Goal: Information Seeking & Learning: Check status

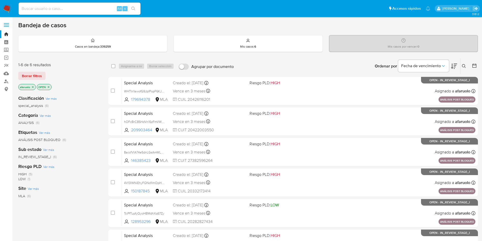
click at [90, 9] on input at bounding box center [80, 8] width 122 height 7
paste input "289683745"
type input "289683745"
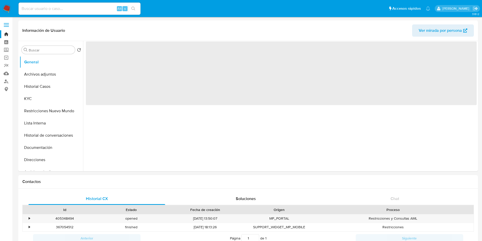
select select "10"
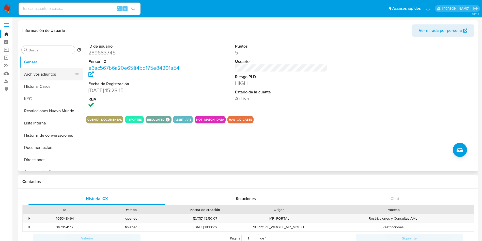
click at [52, 71] on button "Archivos adjuntos" at bounding box center [49, 74] width 59 height 12
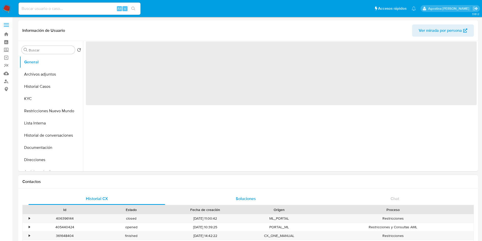
select select "10"
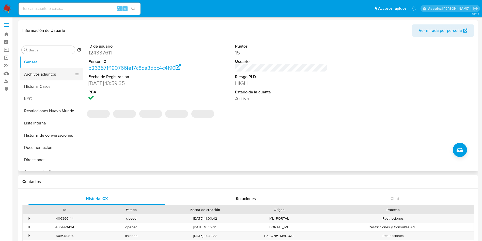
click at [53, 74] on button "Archivos adjuntos" at bounding box center [49, 74] width 59 height 12
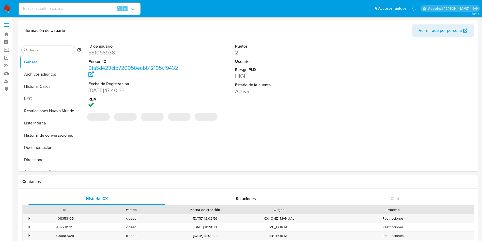
select select "10"
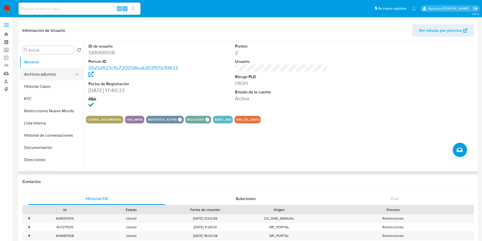
click at [50, 71] on button "Archivos adjuntos" at bounding box center [49, 74] width 59 height 12
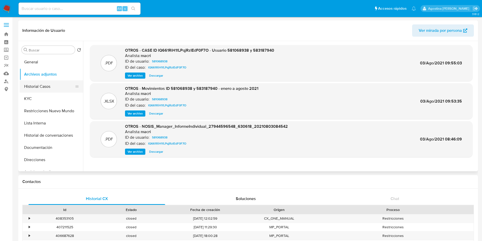
click at [50, 87] on button "Historial Casos" at bounding box center [49, 86] width 59 height 12
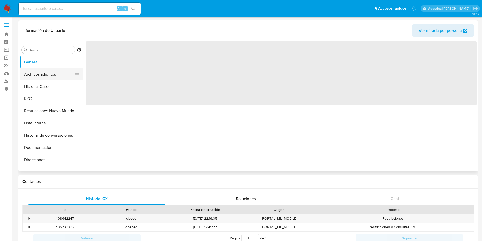
select select "10"
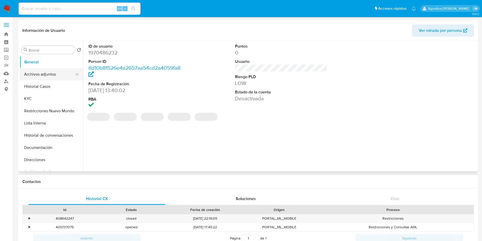
click at [50, 75] on button "Archivos adjuntos" at bounding box center [49, 74] width 59 height 12
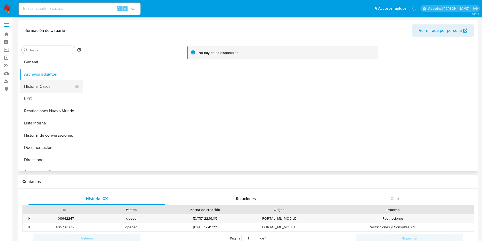
click at [49, 87] on button "Historial Casos" at bounding box center [49, 86] width 59 height 12
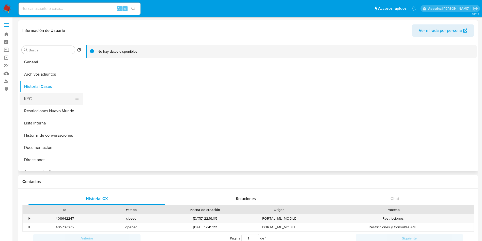
click at [51, 104] on button "KYC" at bounding box center [49, 99] width 59 height 12
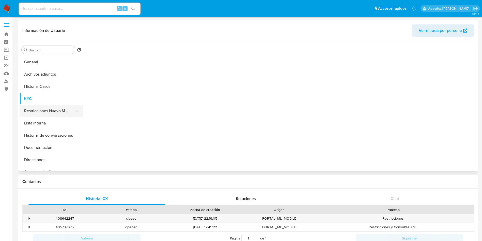
click at [55, 109] on button "Restricciones Nuevo Mundo" at bounding box center [49, 111] width 59 height 12
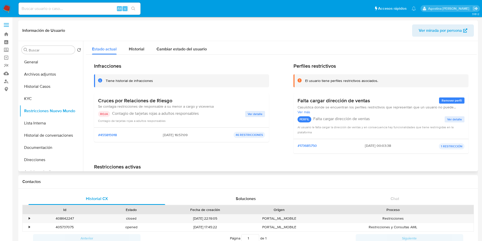
click at [262, 115] on button "Ver detalle" at bounding box center [255, 114] width 20 height 6
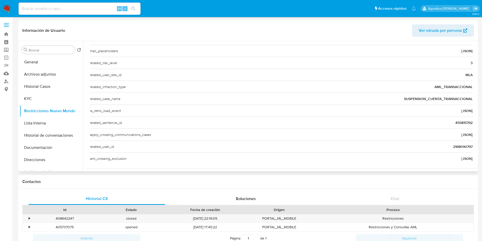
scroll to position [173, 0]
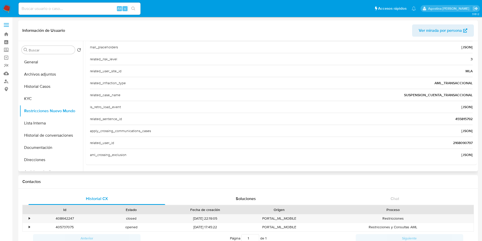
click at [463, 144] on span "2168090797" at bounding box center [463, 142] width 20 height 5
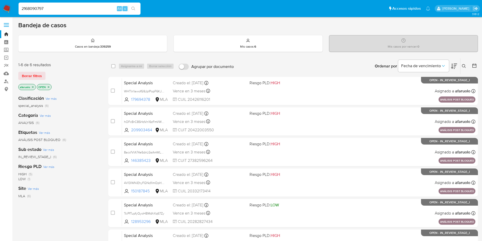
type input "2168090797"
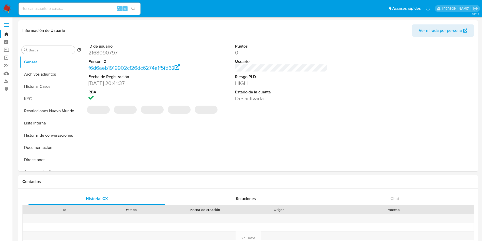
select select "10"
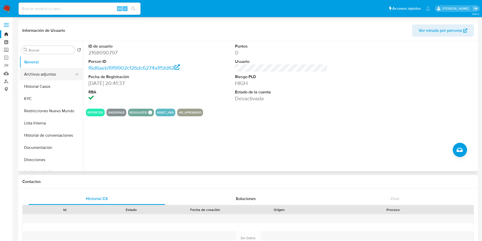
click at [45, 75] on button "Archivos adjuntos" at bounding box center [49, 74] width 59 height 12
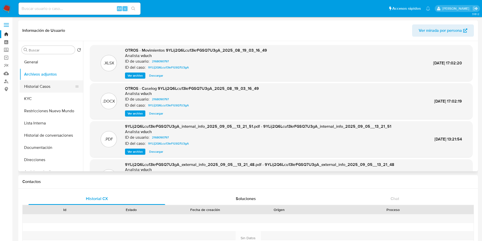
click at [49, 85] on button "Historial Casos" at bounding box center [49, 86] width 59 height 12
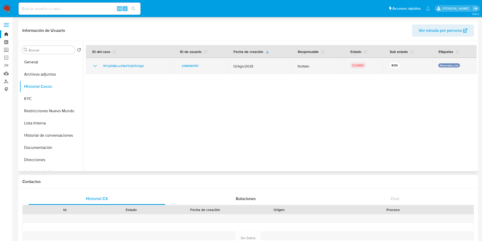
click at [94, 65] on icon "Mostrar/Ocultar" at bounding box center [95, 66] width 6 height 6
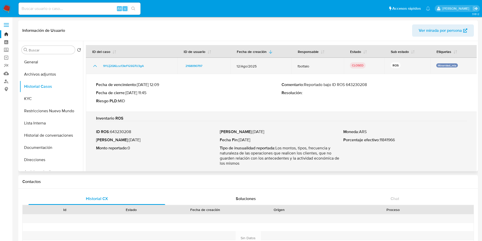
click at [94, 65] on icon "Mostrar/Ocultar" at bounding box center [95, 66] width 6 height 6
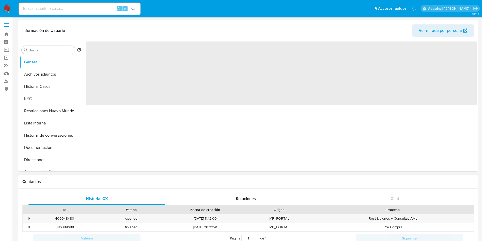
select select "10"
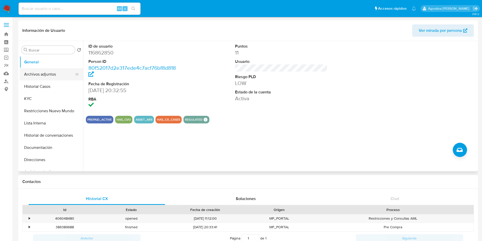
click at [54, 78] on button "Archivos adjuntos" at bounding box center [49, 74] width 59 height 12
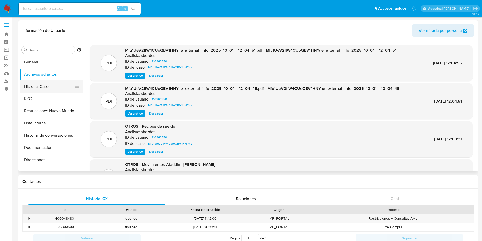
click at [48, 90] on button "Historial Casos" at bounding box center [49, 86] width 59 height 12
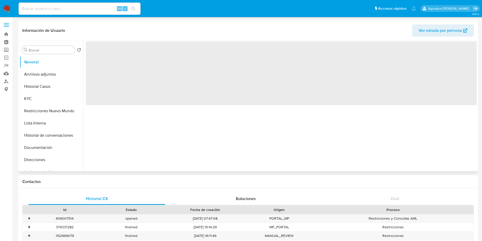
select select "10"
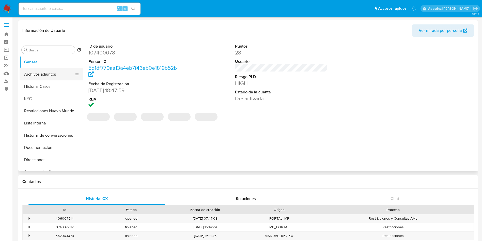
click at [48, 70] on button "Archivos adjuntos" at bounding box center [49, 74] width 59 height 12
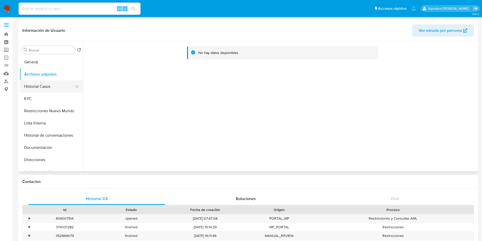
click at [52, 88] on button "Historial Casos" at bounding box center [49, 86] width 59 height 12
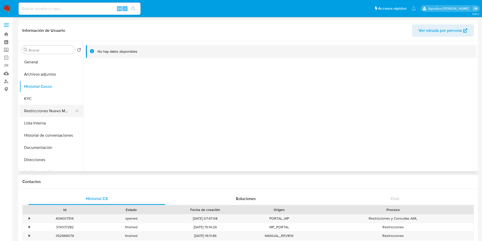
click at [54, 112] on button "Restricciones Nuevo Mundo" at bounding box center [49, 111] width 59 height 12
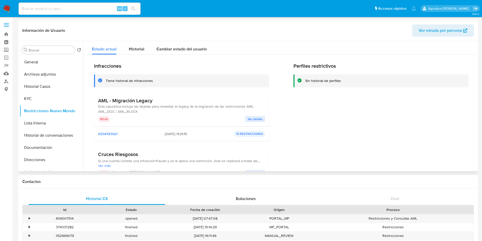
click at [253, 120] on span "Ver detalle" at bounding box center [255, 118] width 15 height 5
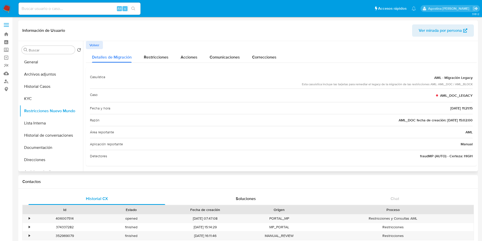
scroll to position [1, 0]
click at [93, 45] on span "Volver" at bounding box center [94, 43] width 10 height 7
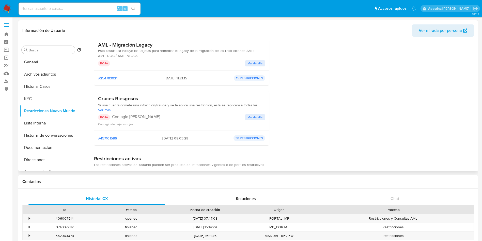
scroll to position [78, 0]
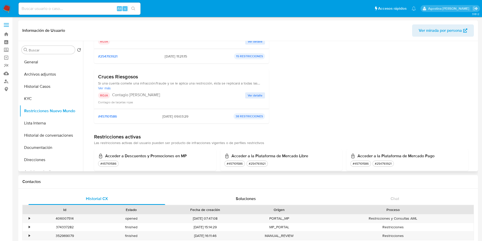
click at [249, 97] on span "Ver detalle" at bounding box center [255, 95] width 15 height 5
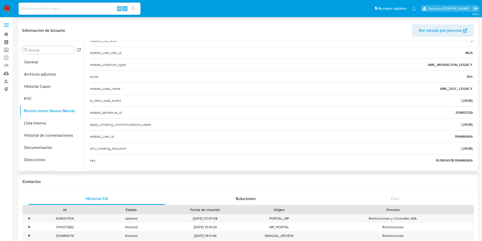
scroll to position [196, 0]
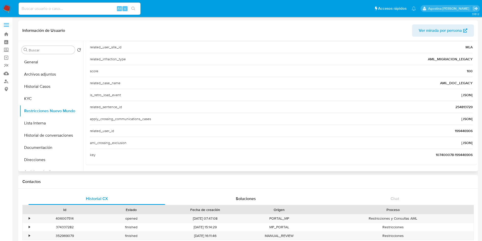
click at [460, 131] on span "199446906" at bounding box center [464, 130] width 18 height 5
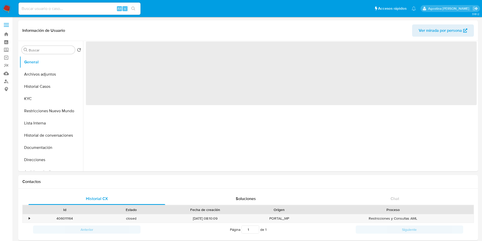
select select "10"
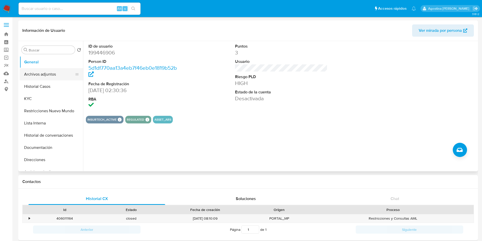
click at [47, 72] on button "Archivos adjuntos" at bounding box center [49, 74] width 59 height 12
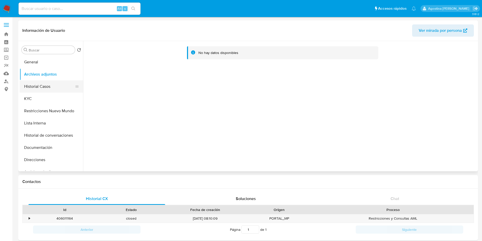
click at [47, 83] on button "Historial Casos" at bounding box center [49, 86] width 59 height 12
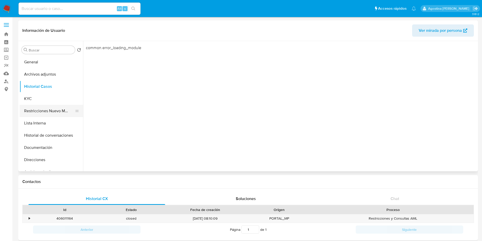
click at [64, 111] on button "Restricciones Nuevo Mundo" at bounding box center [49, 111] width 59 height 12
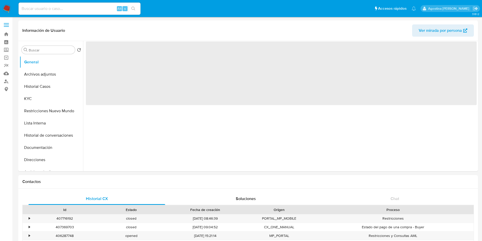
select select "10"
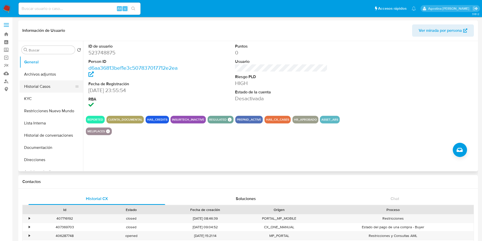
click at [60, 83] on button "Historial Casos" at bounding box center [49, 86] width 59 height 12
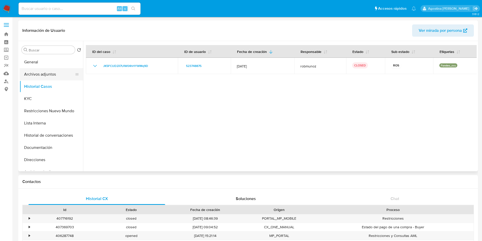
click at [23, 73] on button "Archivos adjuntos" at bounding box center [49, 74] width 59 height 12
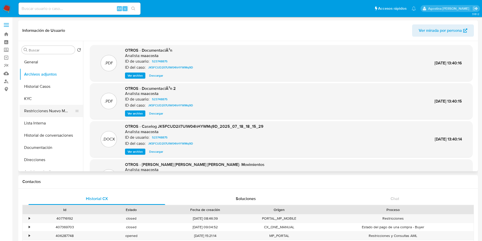
click at [66, 112] on button "Restricciones Nuevo Mundo" at bounding box center [49, 111] width 59 height 12
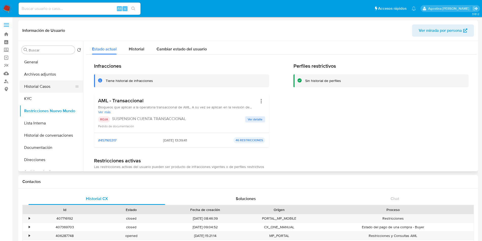
click at [52, 89] on button "Historial Casos" at bounding box center [49, 86] width 59 height 12
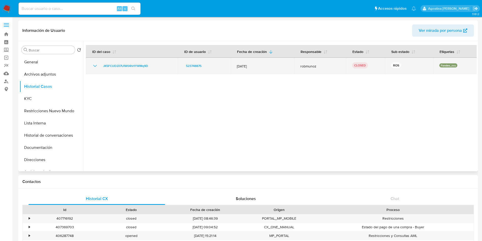
click at [94, 64] on icon "Mostrar/Ocultar" at bounding box center [95, 66] width 6 height 6
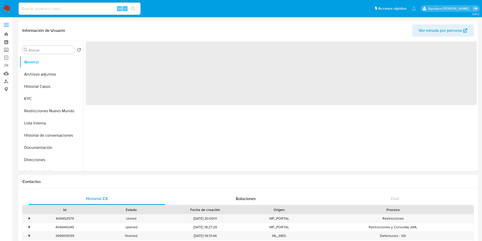
select select "10"
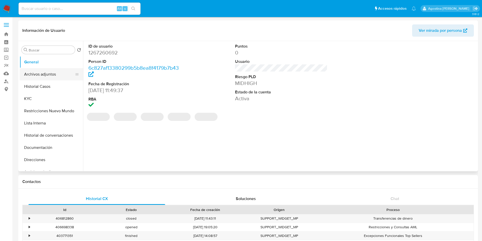
click at [46, 75] on button "Archivos adjuntos" at bounding box center [49, 74] width 59 height 12
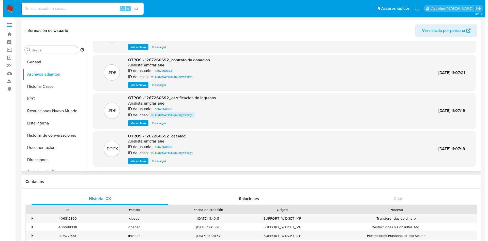
scroll to position [38, 0]
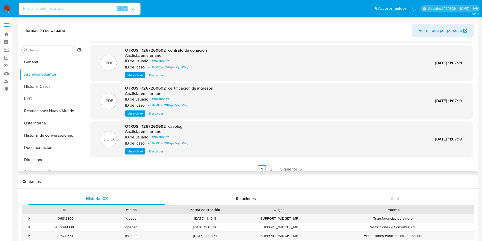
click at [139, 151] on span "Ver archivo" at bounding box center [135, 151] width 15 height 5
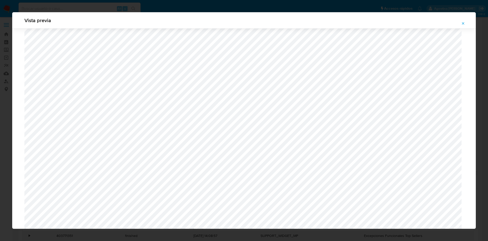
scroll to position [371, 0]
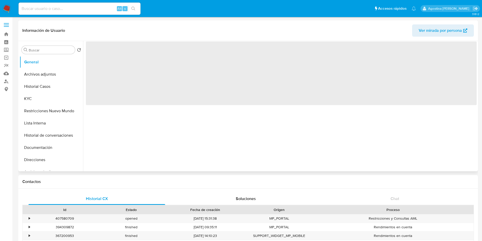
select select "10"
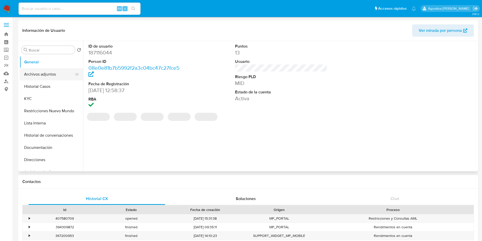
click at [42, 69] on button "Archivos adjuntos" at bounding box center [49, 74] width 59 height 12
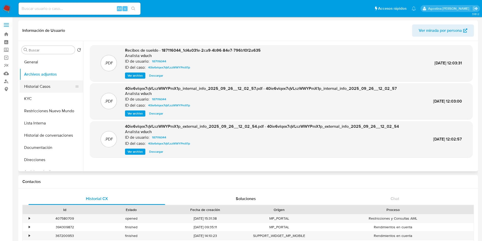
click at [50, 83] on button "Historial Casos" at bounding box center [49, 86] width 59 height 12
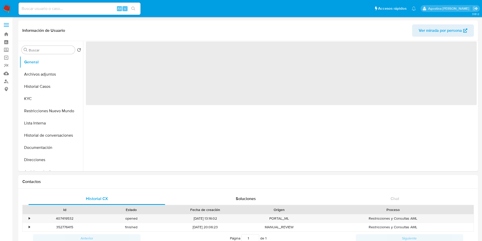
select select "10"
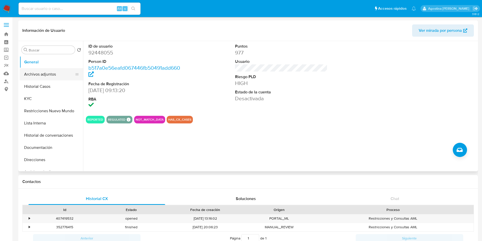
click at [29, 74] on button "Archivos adjuntos" at bounding box center [49, 74] width 59 height 12
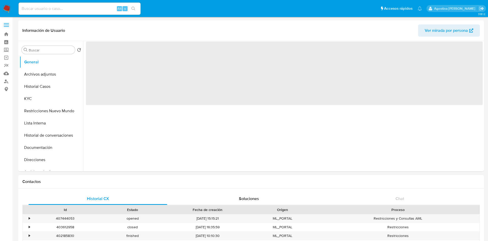
select select "10"
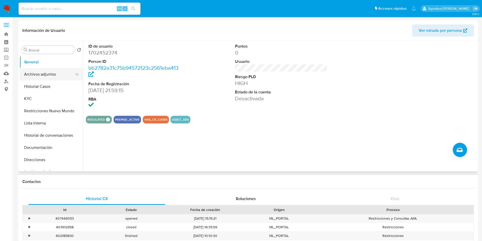
click at [43, 69] on button "Archivos adjuntos" at bounding box center [49, 74] width 59 height 12
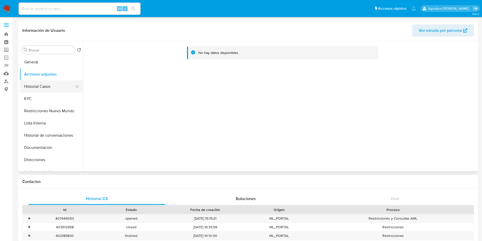
click at [58, 87] on button "Historial Casos" at bounding box center [49, 86] width 59 height 12
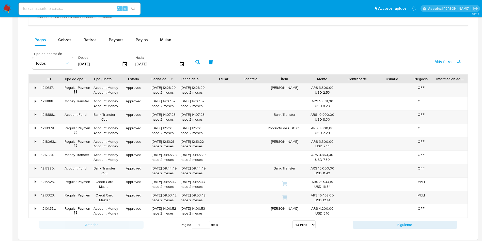
scroll to position [486, 0]
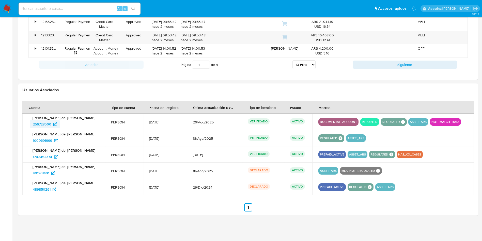
click at [42, 126] on span "256727000" at bounding box center [42, 124] width 19 height 8
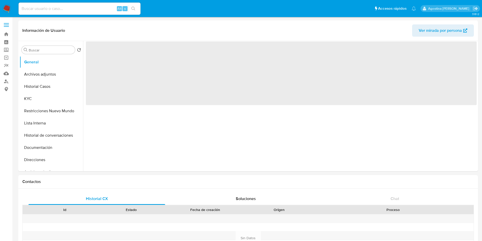
select select "10"
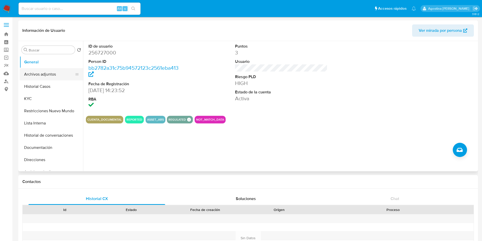
click at [53, 75] on button "Archivos adjuntos" at bounding box center [49, 74] width 59 height 12
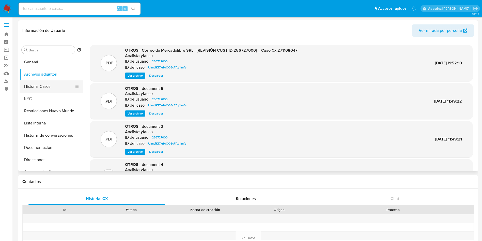
click at [51, 84] on button "Historial Casos" at bounding box center [49, 86] width 59 height 12
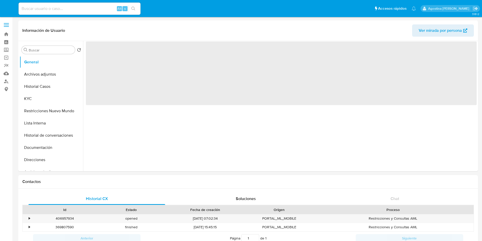
select select "10"
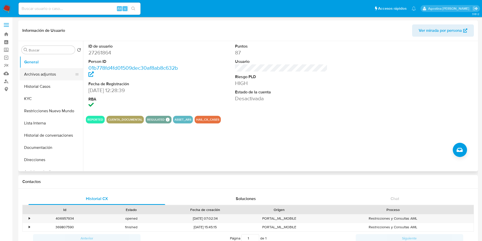
click at [56, 72] on button "Archivos adjuntos" at bounding box center [49, 74] width 59 height 12
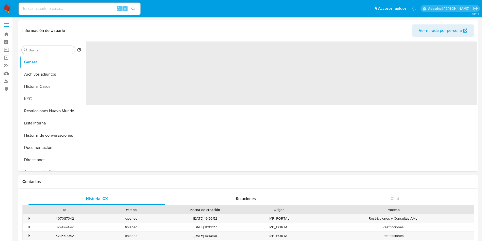
select select "10"
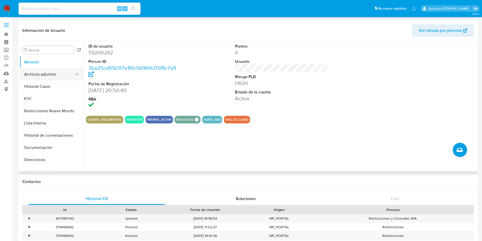
click at [50, 75] on button "Archivos adjuntos" at bounding box center [49, 74] width 59 height 12
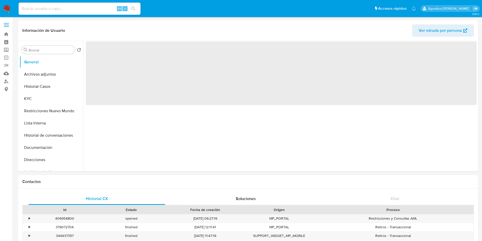
select select "10"
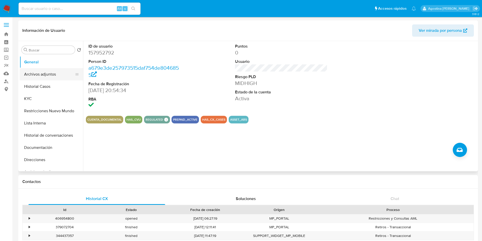
click at [55, 80] on button "Archivos adjuntos" at bounding box center [49, 74] width 59 height 12
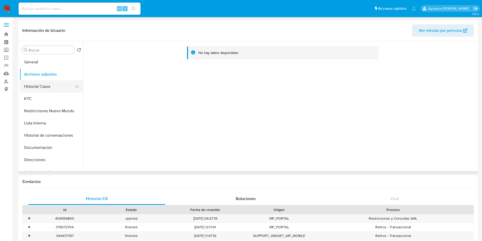
click at [64, 85] on button "Historial Casos" at bounding box center [49, 86] width 59 height 12
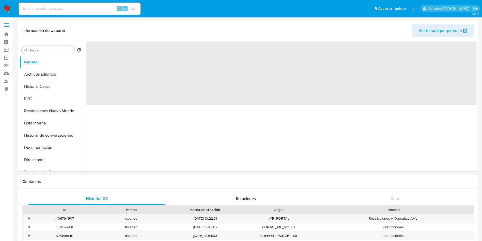
select select "10"
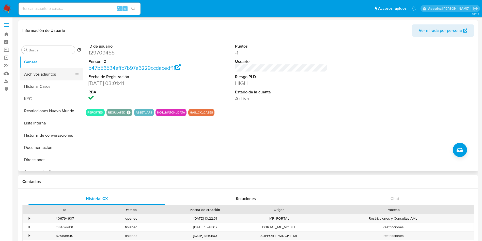
click at [56, 73] on button "Archivos adjuntos" at bounding box center [49, 74] width 59 height 12
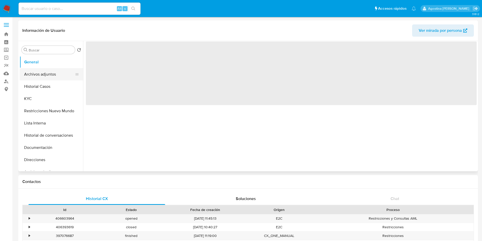
select select "10"
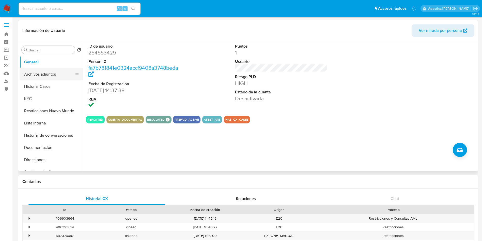
click at [48, 73] on button "Archivos adjuntos" at bounding box center [49, 74] width 59 height 12
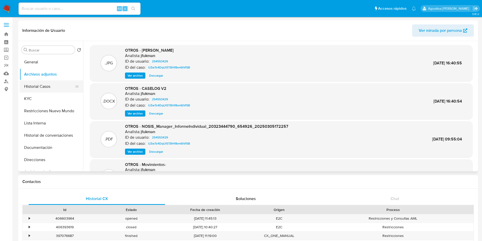
click at [52, 84] on button "Historial Casos" at bounding box center [49, 86] width 59 height 12
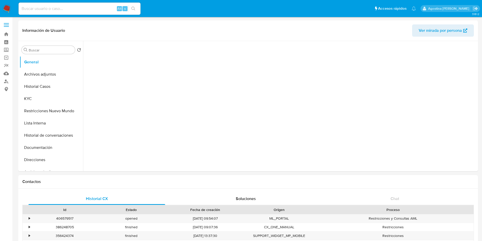
select select "10"
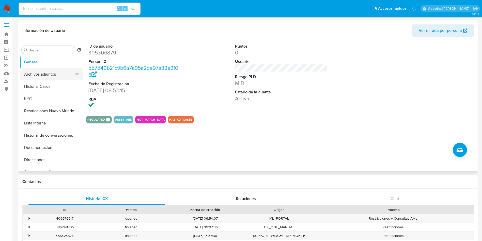
click at [59, 74] on button "Archivos adjuntos" at bounding box center [49, 74] width 59 height 12
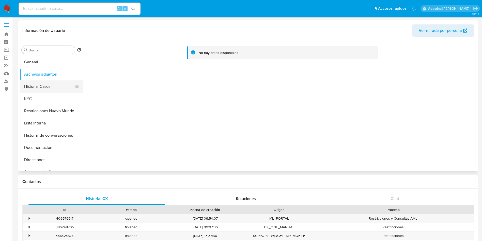
click at [56, 84] on button "Historial Casos" at bounding box center [49, 86] width 59 height 12
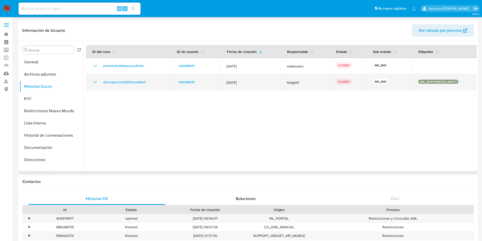
click at [96, 81] on icon "Mostrar/Ocultar" at bounding box center [95, 82] width 6 height 6
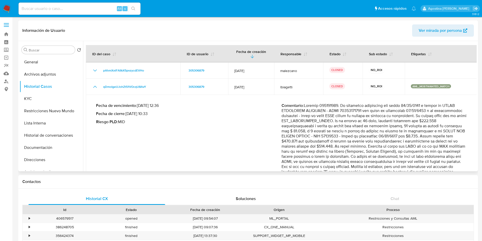
scroll to position [27, 0]
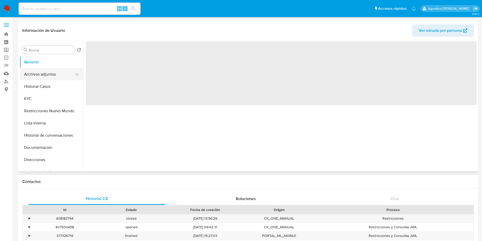
select select "10"
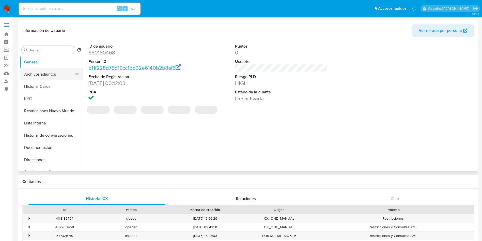
click at [52, 75] on button "Archivos adjuntos" at bounding box center [49, 74] width 59 height 12
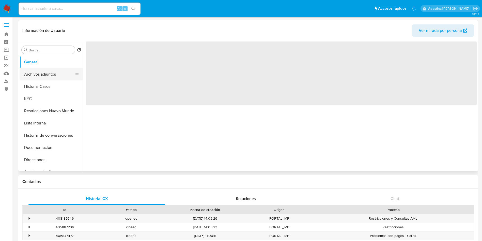
select select "10"
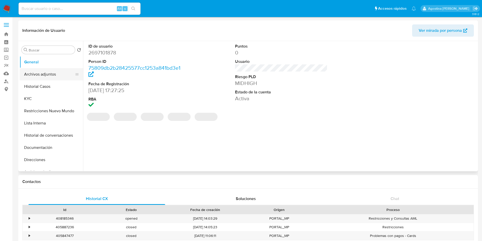
click at [55, 75] on button "Archivos adjuntos" at bounding box center [49, 74] width 59 height 12
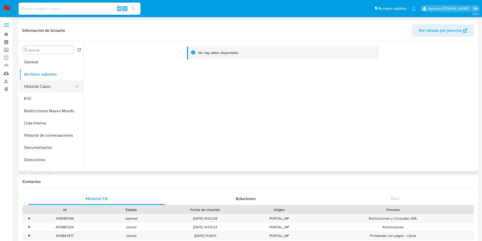
click at [52, 85] on button "Historial Casos" at bounding box center [49, 86] width 59 height 12
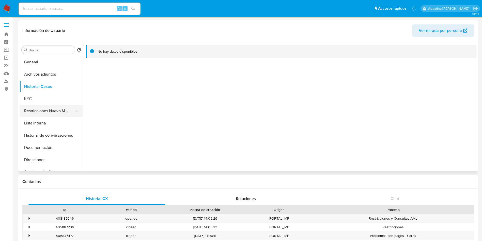
click at [52, 109] on button "Restricciones Nuevo Mundo" at bounding box center [49, 111] width 59 height 12
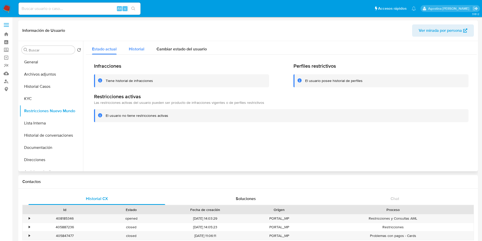
click at [135, 47] on span "Historial" at bounding box center [137, 49] width 16 height 6
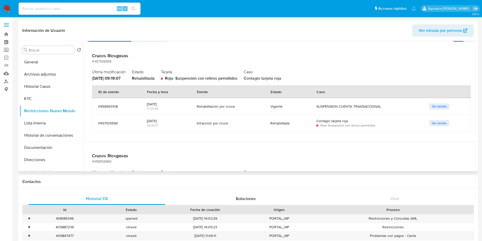
scroll to position [38, 0]
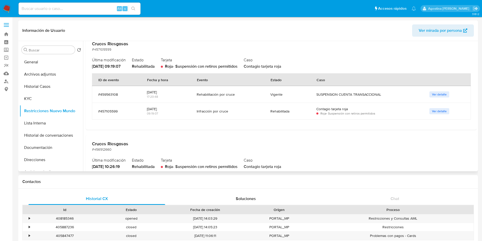
click at [436, 103] on td "Ver detalle" at bounding box center [447, 111] width 48 height 17
click at [440, 111] on span "Ver detalle" at bounding box center [439, 111] width 15 height 5
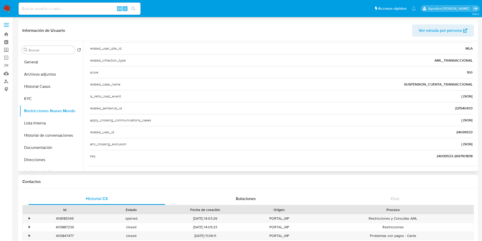
scroll to position [196, 0]
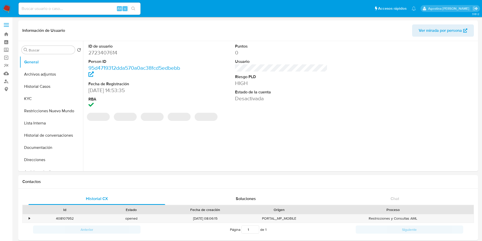
select select "10"
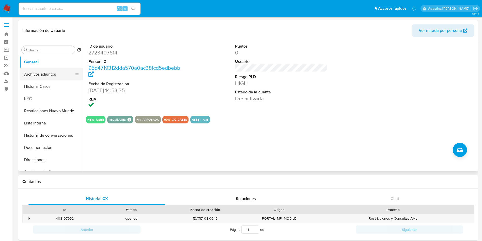
click at [58, 69] on button "Archivos adjuntos" at bounding box center [49, 74] width 59 height 12
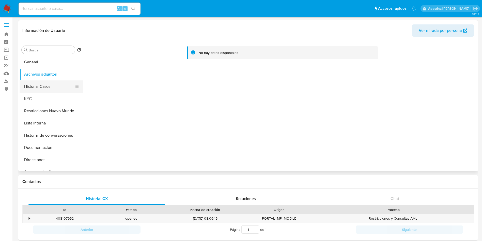
click at [61, 82] on button "Historial Casos" at bounding box center [49, 86] width 59 height 12
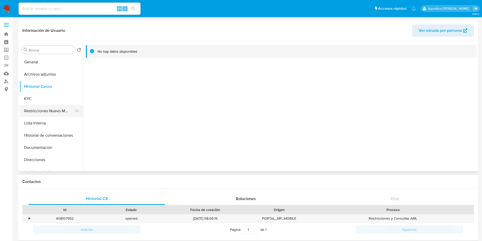
click at [64, 105] on button "Restricciones Nuevo Mundo" at bounding box center [49, 111] width 59 height 12
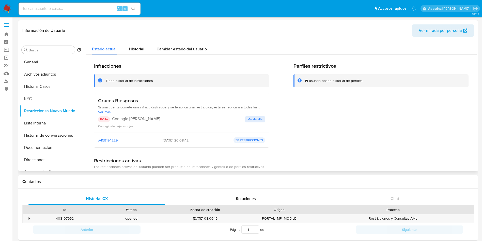
click at [252, 117] on span "Ver detalle" at bounding box center [255, 119] width 15 height 5
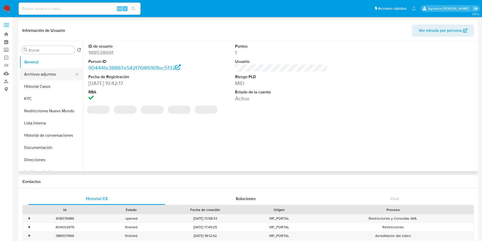
click at [54, 71] on button "Archivos adjuntos" at bounding box center [49, 74] width 59 height 12
select select "10"
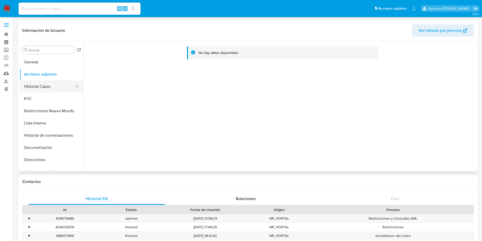
click at [52, 80] on button "Historial Casos" at bounding box center [49, 86] width 59 height 12
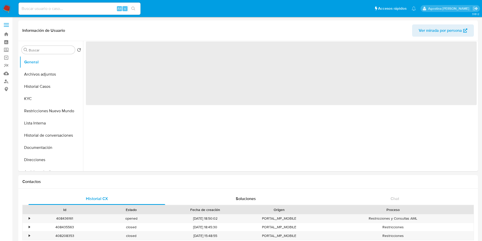
select select "10"
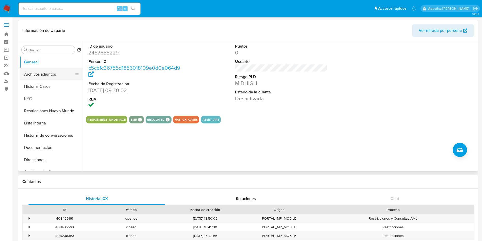
click at [59, 72] on button "Archivos adjuntos" at bounding box center [49, 74] width 59 height 12
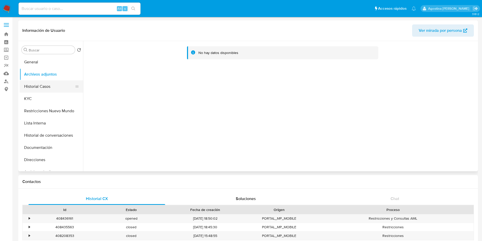
click at [51, 88] on button "Historial Casos" at bounding box center [49, 86] width 59 height 12
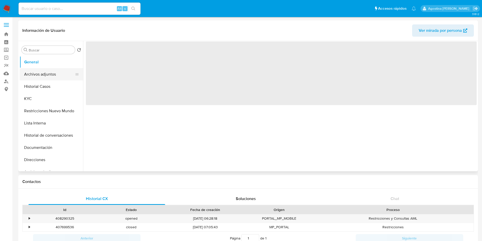
click at [54, 76] on button "Archivos adjuntos" at bounding box center [49, 74] width 59 height 12
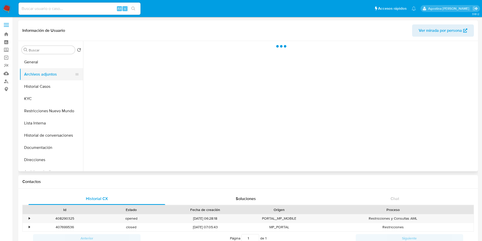
select select "10"
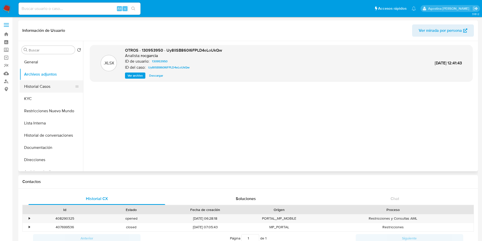
click at [60, 81] on button "Historial Casos" at bounding box center [49, 86] width 59 height 12
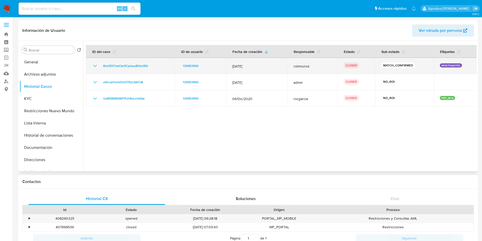
click at [94, 66] on icon "Mostrar/Ocultar" at bounding box center [95, 66] width 6 height 6
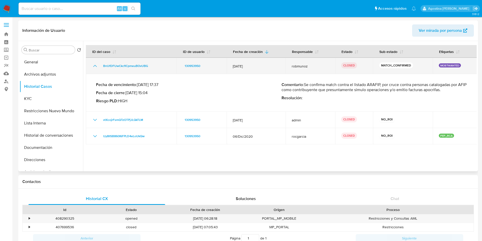
click at [94, 66] on icon "Mostrar/Ocultar" at bounding box center [95, 66] width 6 height 6
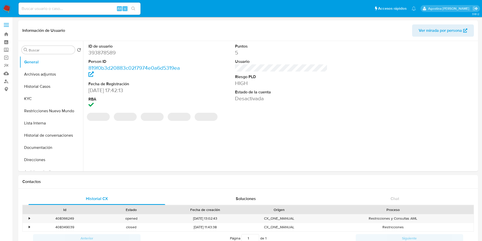
select select "10"
click at [51, 70] on button "Archivos adjuntos" at bounding box center [49, 74] width 59 height 12
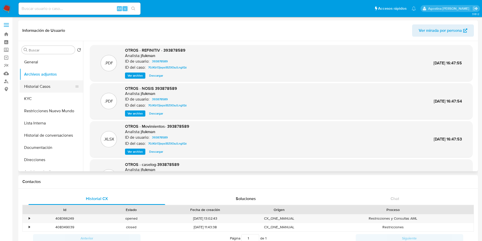
click at [41, 89] on button "Historial Casos" at bounding box center [49, 86] width 59 height 12
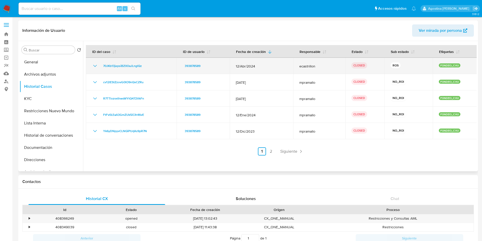
click at [96, 65] on icon "Mostrar/Ocultar" at bounding box center [95, 66] width 6 height 6
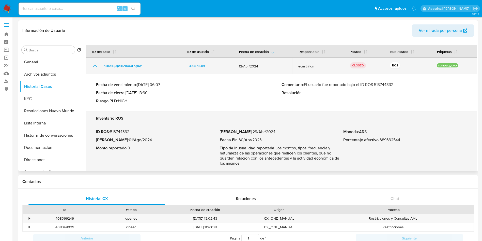
click at [96, 65] on icon "Mostrar/Ocultar" at bounding box center [95, 66] width 6 height 6
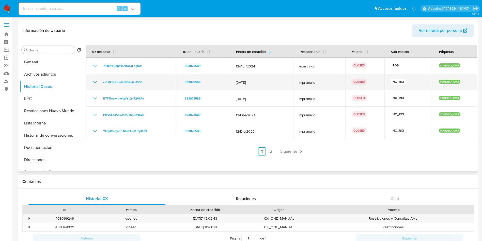
click at [92, 81] on icon "Mostrar/Ocultar" at bounding box center [95, 82] width 6 height 6
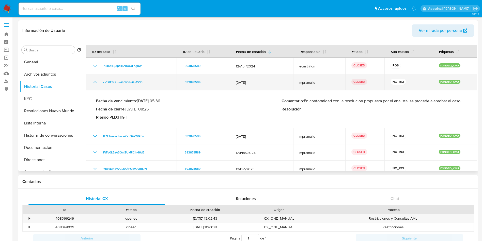
click at [92, 81] on icon "Mostrar/Ocultar" at bounding box center [95, 82] width 6 height 6
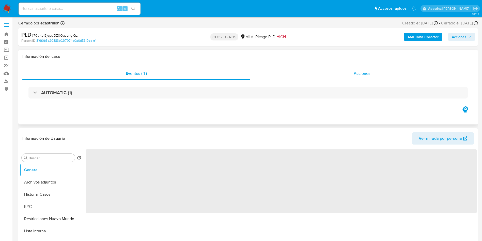
click at [311, 74] on div "Acciones" at bounding box center [362, 73] width 224 height 12
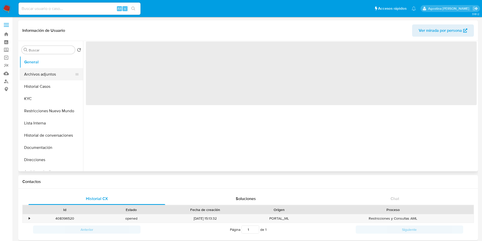
click at [58, 75] on button "Archivos adjuntos" at bounding box center [49, 74] width 59 height 12
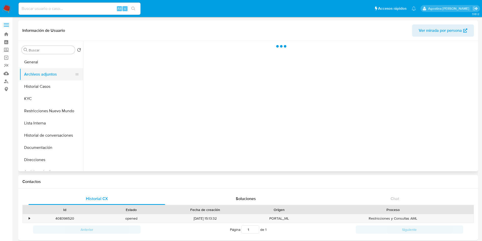
select select "10"
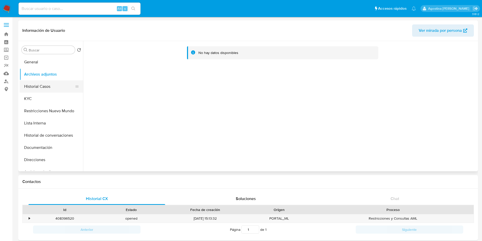
click at [56, 80] on button "Historial Casos" at bounding box center [49, 86] width 59 height 12
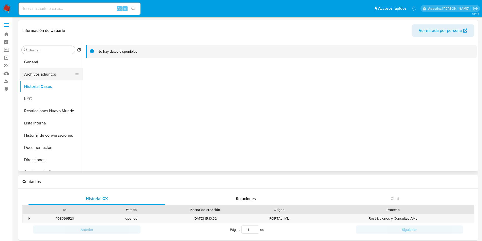
click at [53, 70] on button "Archivos adjuntos" at bounding box center [49, 74] width 59 height 12
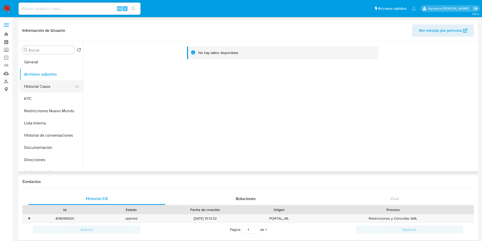
click at [53, 84] on button "Historial Casos" at bounding box center [49, 86] width 59 height 12
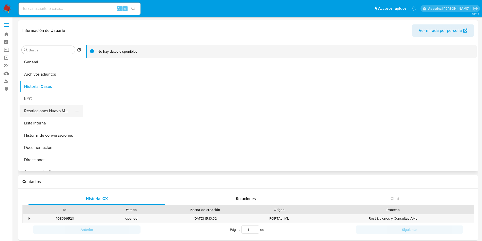
click at [61, 112] on button "Restricciones Nuevo Mundo" at bounding box center [49, 111] width 59 height 12
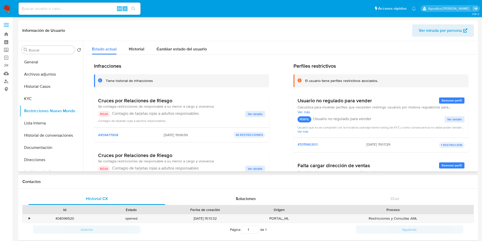
click at [246, 111] on button "Ver detalle" at bounding box center [255, 114] width 20 height 6
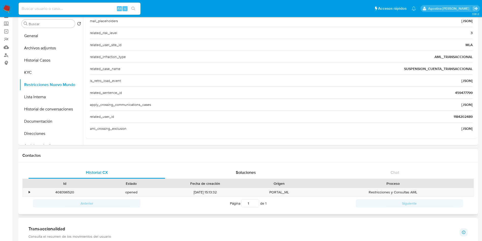
scroll to position [38, 0]
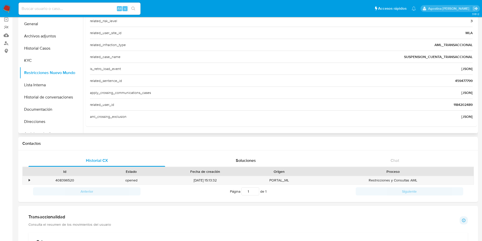
click at [458, 104] on span "1184202489" at bounding box center [463, 104] width 19 height 5
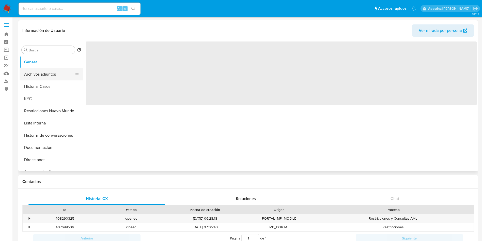
click at [51, 74] on button "Archivos adjuntos" at bounding box center [49, 74] width 59 height 12
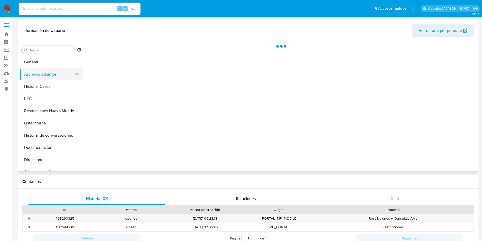
select select "10"
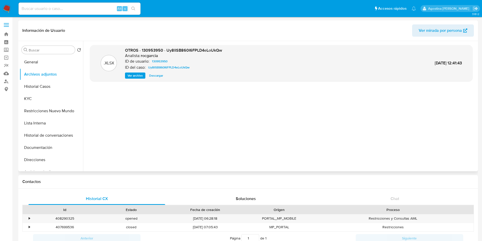
click at [132, 77] on span "Ver archivo" at bounding box center [135, 75] width 15 height 5
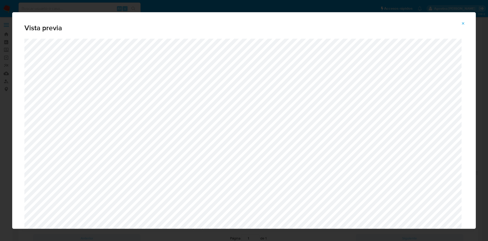
click at [463, 26] on span "Attachment preview" at bounding box center [463, 23] width 4 height 7
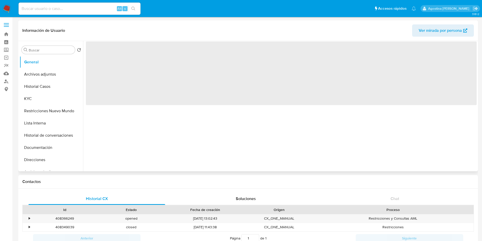
select select "10"
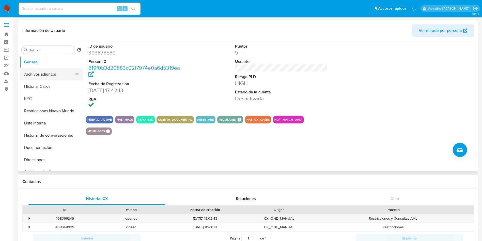
click at [55, 73] on button "Archivos adjuntos" at bounding box center [49, 74] width 59 height 12
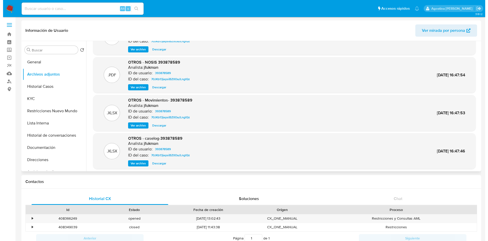
scroll to position [43, 0]
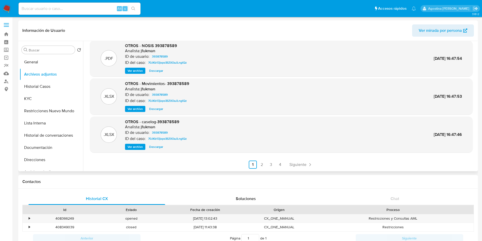
click at [135, 147] on span "Ver archivo" at bounding box center [135, 146] width 15 height 5
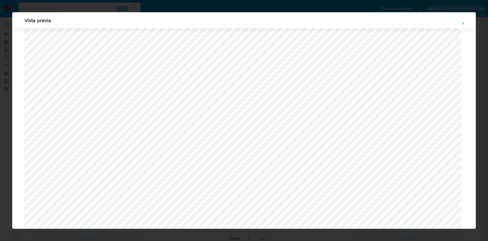
scroll to position [104, 0]
click at [460, 22] on button "Attachment preview" at bounding box center [463, 23] width 11 height 8
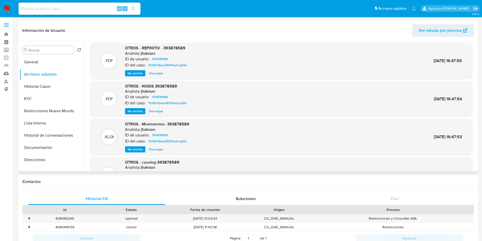
scroll to position [0, 0]
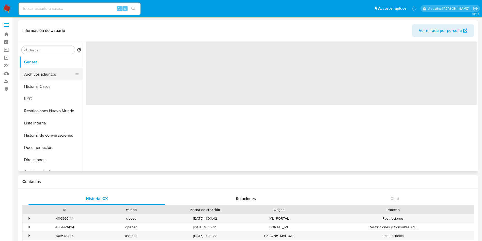
click at [43, 78] on button "Archivos adjuntos" at bounding box center [49, 74] width 59 height 12
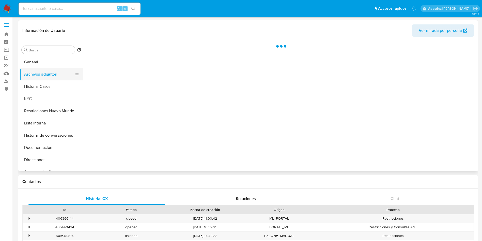
select select "10"
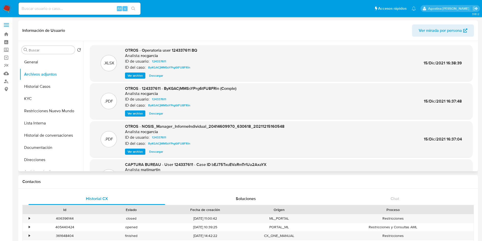
click at [134, 113] on span "Ver archivo" at bounding box center [135, 113] width 15 height 5
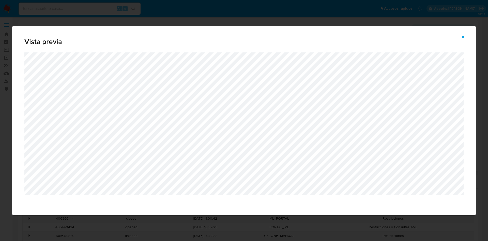
click at [463, 38] on icon "Attachment preview" at bounding box center [463, 37] width 4 height 4
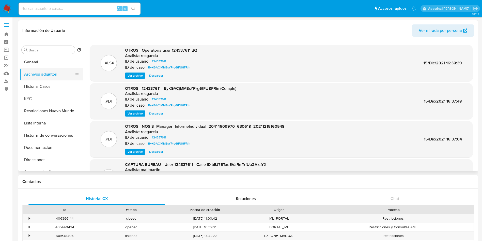
click at [39, 79] on button "Archivos adjuntos" at bounding box center [49, 74] width 59 height 12
click at [40, 70] on button "Archivos adjuntos" at bounding box center [49, 74] width 59 height 12
click at [39, 65] on button "General" at bounding box center [49, 62] width 59 height 12
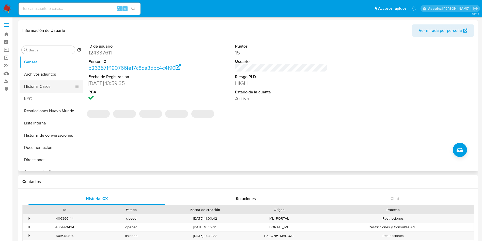
click at [46, 81] on button "Historial Casos" at bounding box center [49, 86] width 59 height 12
